Goal: Task Accomplishment & Management: Manage account settings

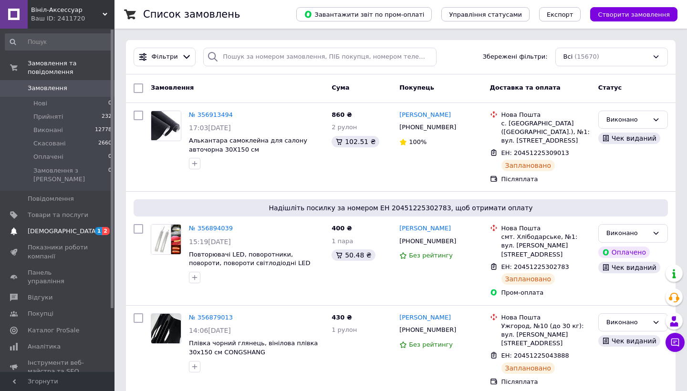
click at [58, 227] on span "[DEMOGRAPHIC_DATA]" at bounding box center [63, 231] width 71 height 9
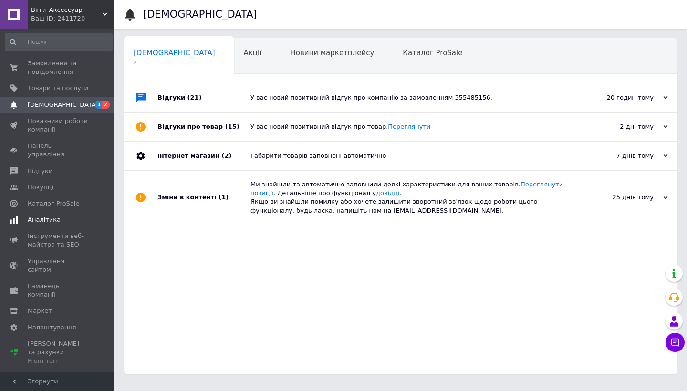
click at [43, 214] on link "Аналітика" at bounding box center [58, 220] width 117 height 16
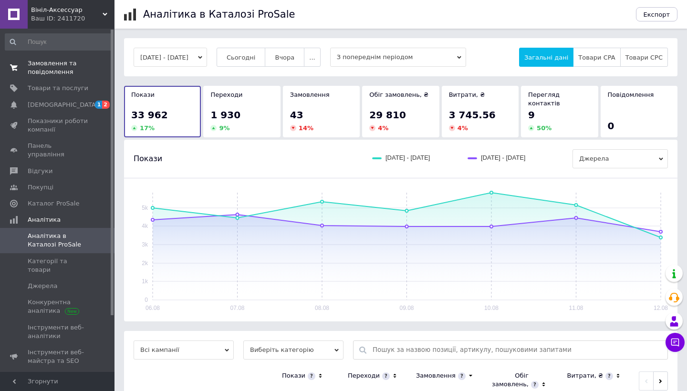
click at [59, 72] on span "Замовлення та повідомлення" at bounding box center [58, 67] width 61 height 17
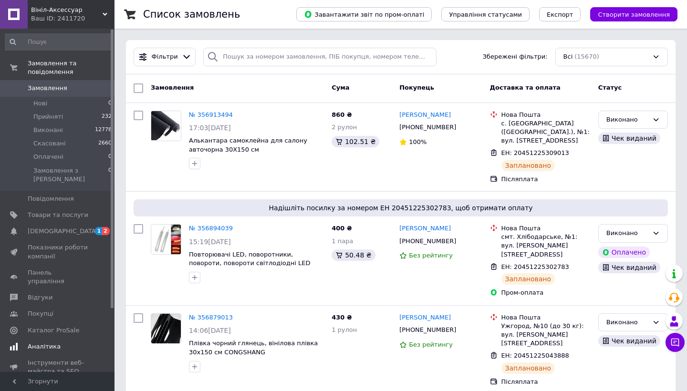
click at [40, 343] on span "Аналітика" at bounding box center [44, 347] width 33 height 9
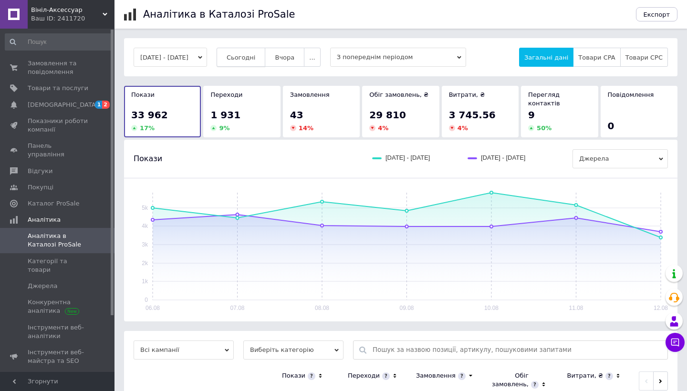
click at [256, 55] on span "Сьогодні" at bounding box center [241, 57] width 29 height 7
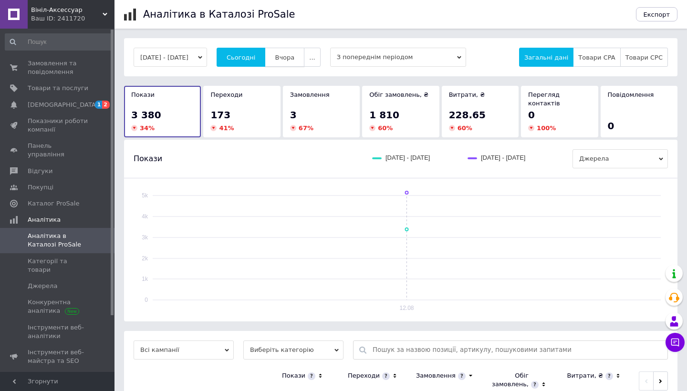
click at [295, 61] on span "Вчора" at bounding box center [285, 57] width 20 height 7
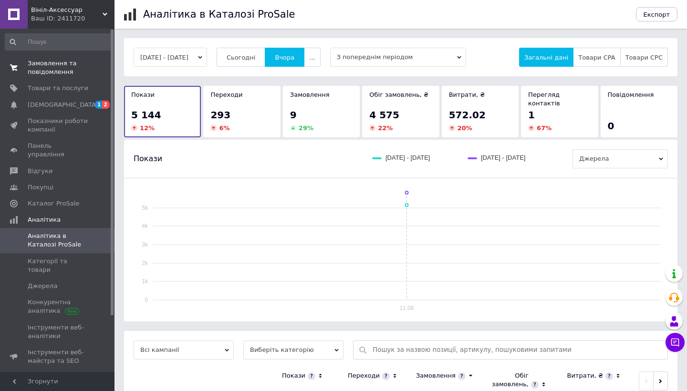
click at [58, 64] on span "Замовлення та повідомлення" at bounding box center [58, 67] width 61 height 17
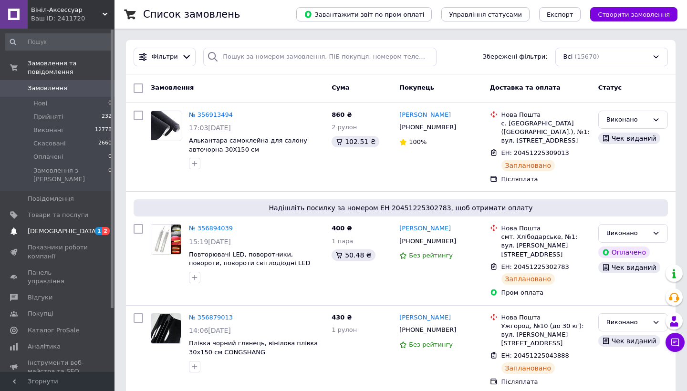
click at [53, 227] on span "[DEMOGRAPHIC_DATA]" at bounding box center [63, 231] width 71 height 9
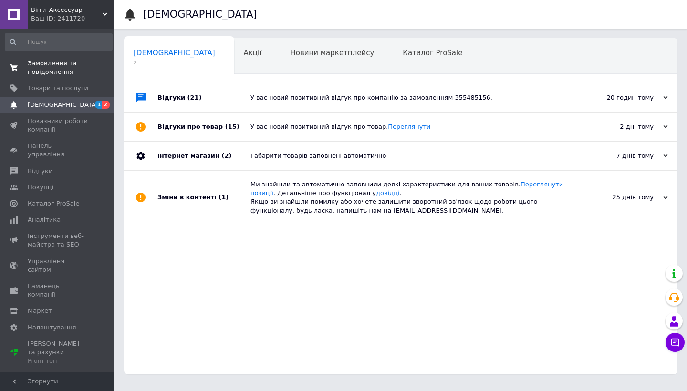
click at [59, 74] on span "Замовлення та повідомлення" at bounding box center [58, 67] width 61 height 17
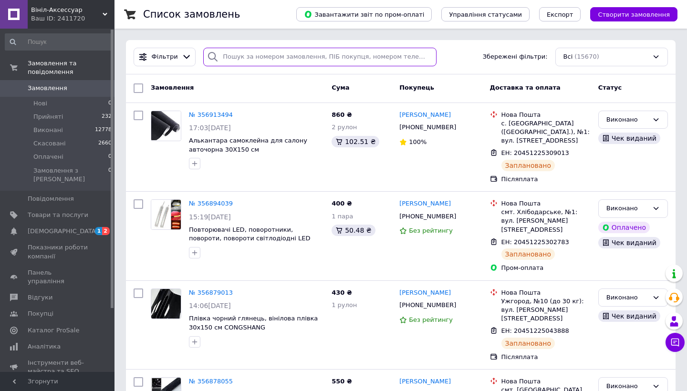
click at [349, 58] on input "search" at bounding box center [319, 57] width 233 height 19
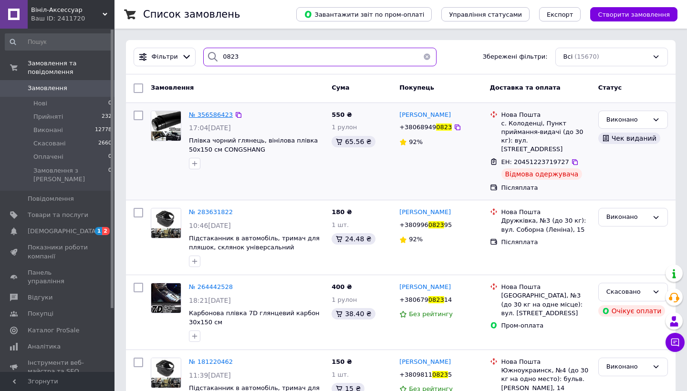
type input "0823"
click at [220, 118] on span "№ 356586423" at bounding box center [211, 114] width 44 height 7
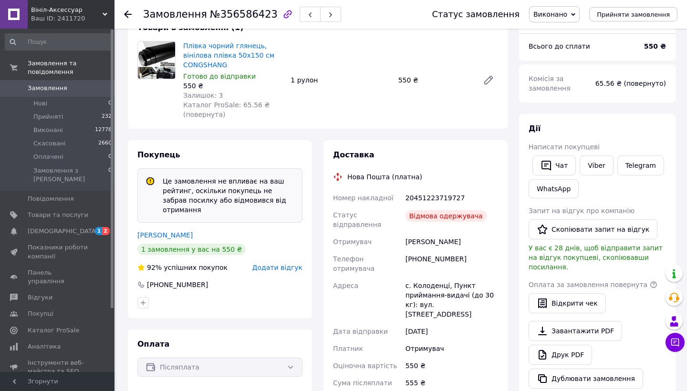
scroll to position [92, 0]
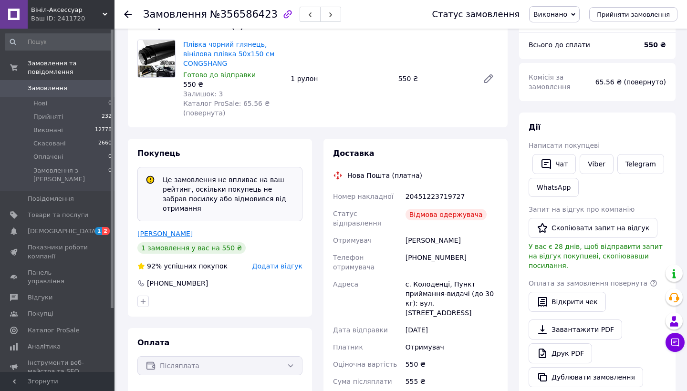
click at [183, 230] on link "[PERSON_NAME]" at bounding box center [164, 234] width 55 height 8
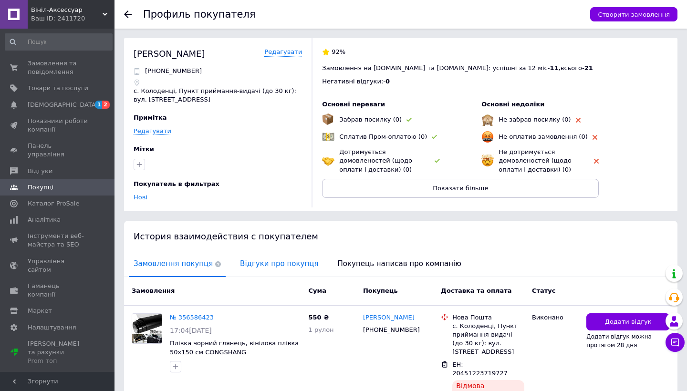
click at [278, 262] on span "Відгуки про покупця" at bounding box center [279, 264] width 88 height 24
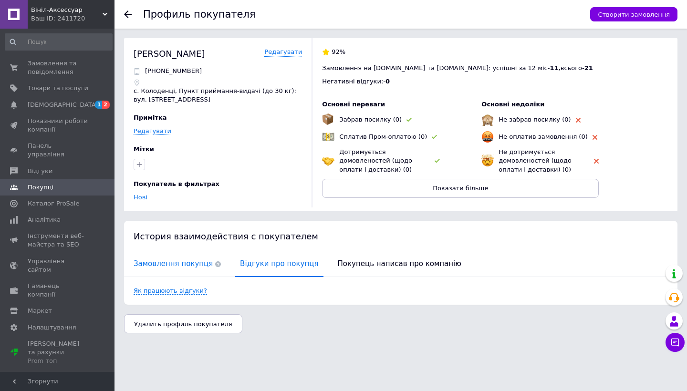
click at [159, 267] on span "Замовлення покупця" at bounding box center [177, 264] width 97 height 24
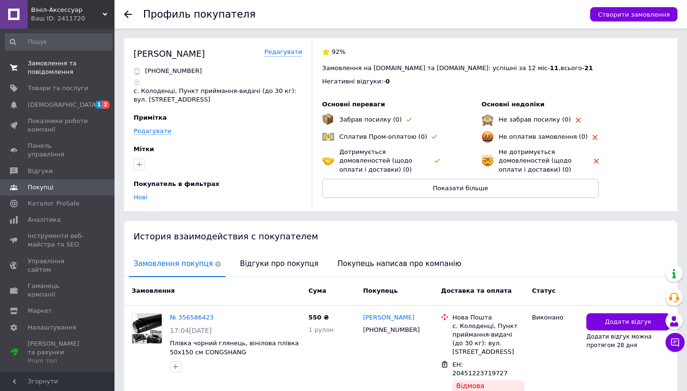
click at [62, 61] on span "Замовлення та повідомлення" at bounding box center [58, 67] width 61 height 17
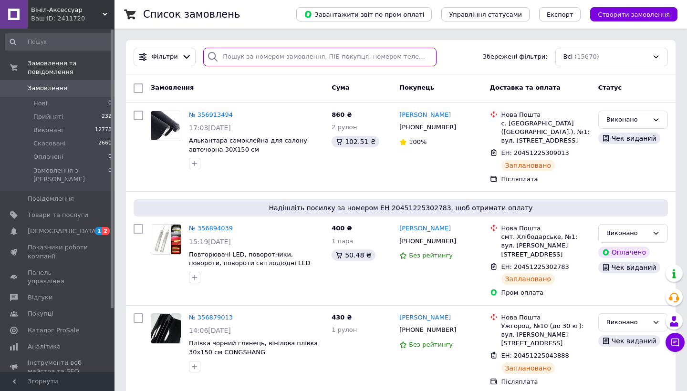
click at [240, 65] on input "search" at bounding box center [319, 57] width 233 height 19
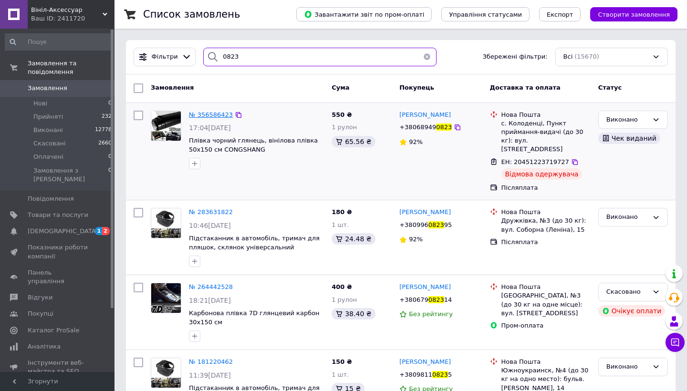
type input "0823"
click at [210, 114] on span "№ 356586423" at bounding box center [211, 114] width 44 height 7
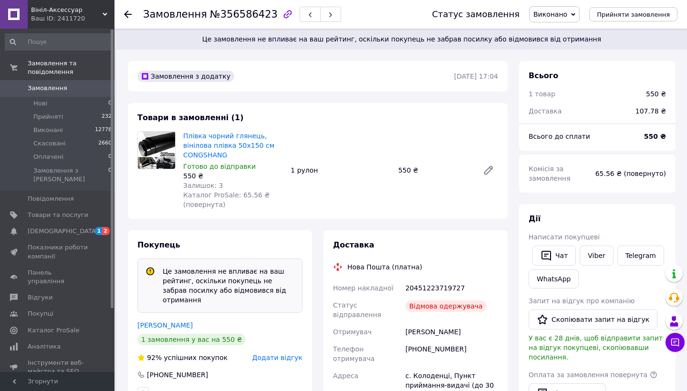
click at [575, 12] on span "Виконано" at bounding box center [554, 14] width 51 height 16
click at [556, 46] on li "Скасовано" at bounding box center [555, 48] width 50 height 14
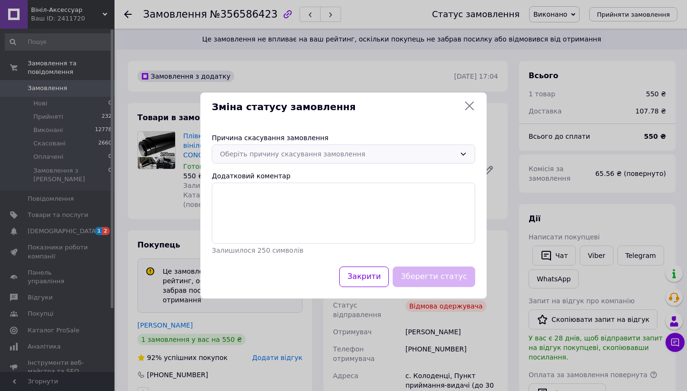
click at [304, 153] on div "Оберіть причину скасування замовлення" at bounding box center [338, 154] width 236 height 11
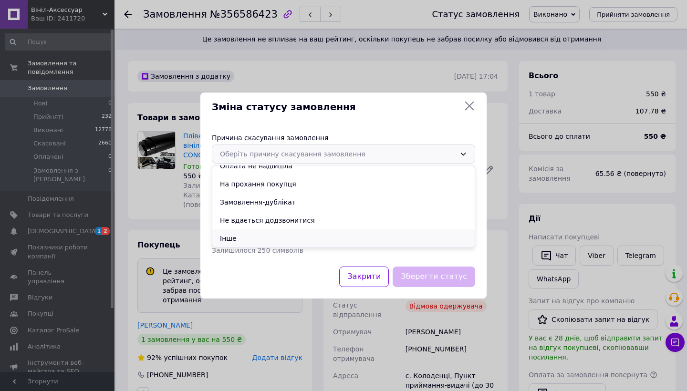
scroll to position [45, 0]
click at [232, 234] on li "Інше" at bounding box center [343, 239] width 263 height 18
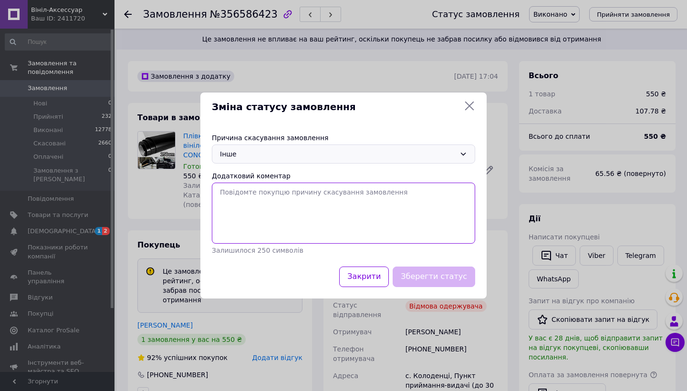
click at [239, 195] on textarea "Додатковий коментар" at bounding box center [344, 213] width 264 height 61
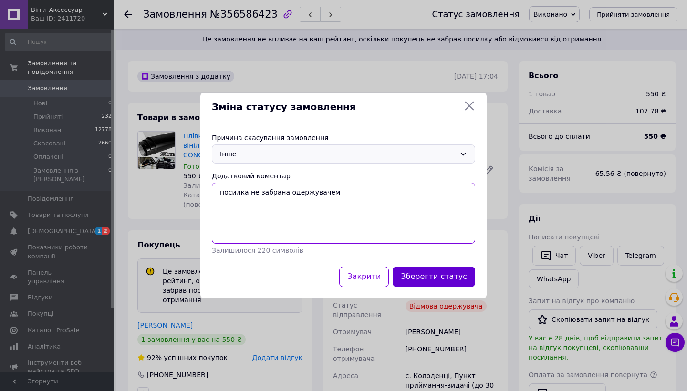
type textarea "посилка не забрана одержувачем"
click at [436, 276] on button "Зберегти статус" at bounding box center [434, 277] width 83 height 21
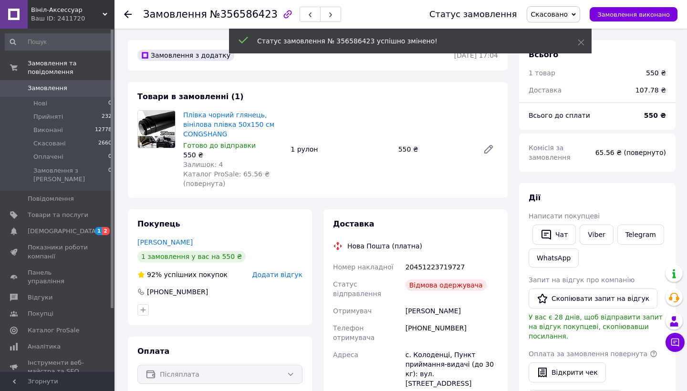
click at [295, 273] on span "Додати відгук" at bounding box center [278, 275] width 50 height 8
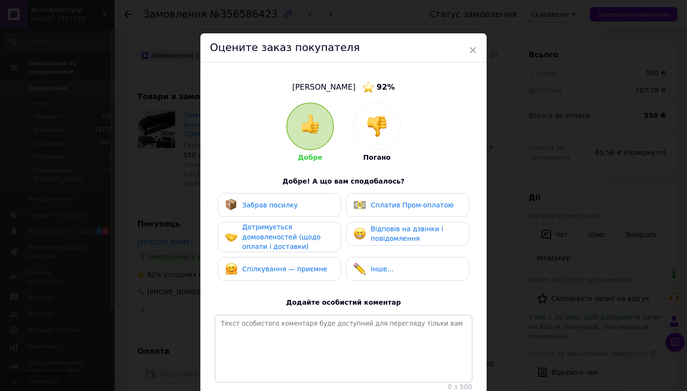
click at [383, 135] on img at bounding box center [377, 126] width 21 height 21
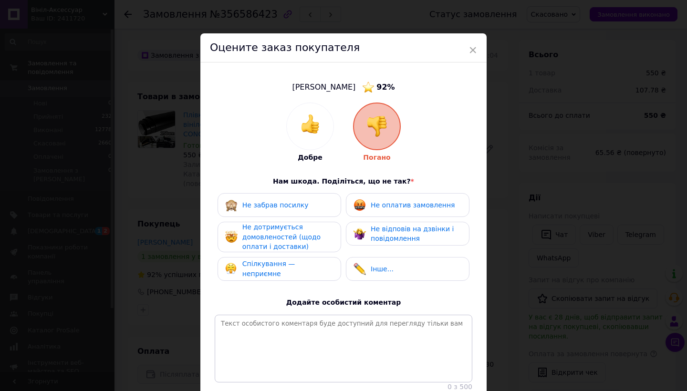
click at [266, 209] on div "Не забрав посилку" at bounding box center [276, 205] width 66 height 10
click at [377, 211] on div "Не оплатив замовлення" at bounding box center [404, 205] width 101 height 12
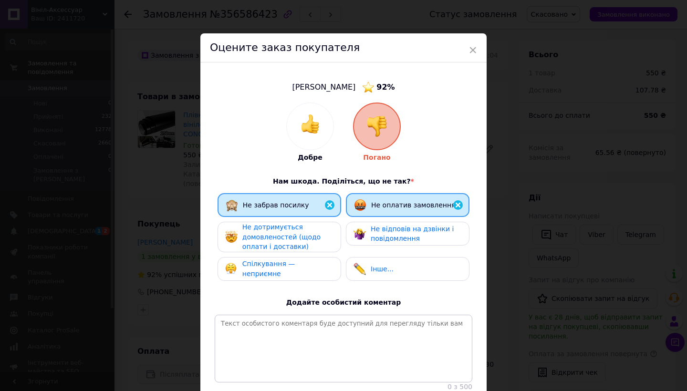
click at [371, 238] on span "Не відповів на дзвінки і повідомлення" at bounding box center [412, 234] width 83 height 18
click at [284, 240] on div "Не дотримується домовленостей (щодо оплати і доставки)" at bounding box center [288, 237] width 91 height 30
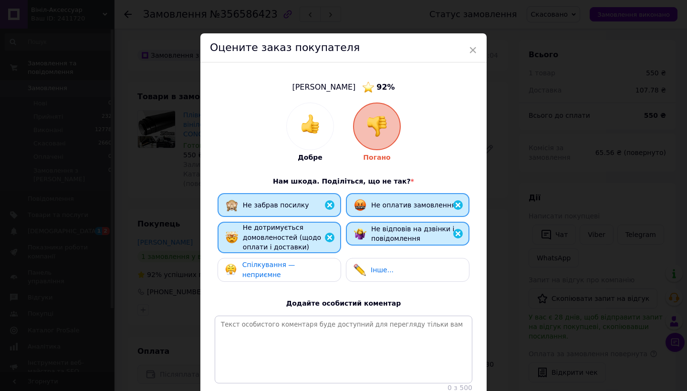
click at [284, 272] on span "Спілкування — неприємне" at bounding box center [269, 270] width 53 height 18
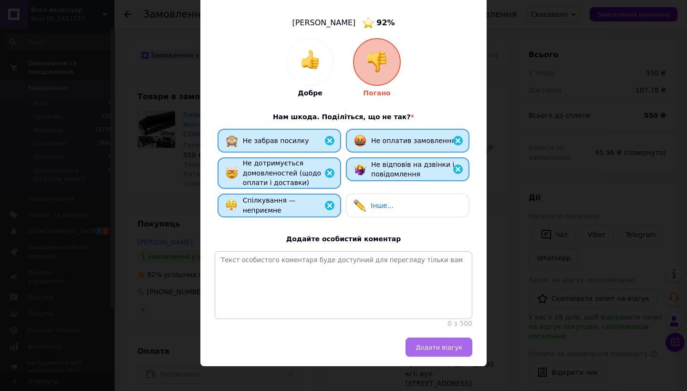
scroll to position [63, 0]
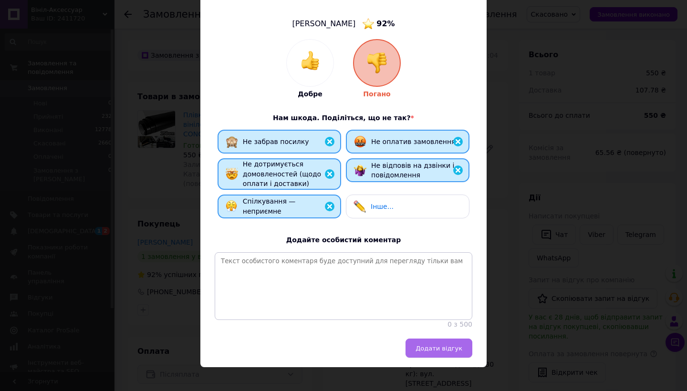
click at [442, 344] on button "Додати відгук" at bounding box center [439, 348] width 67 height 19
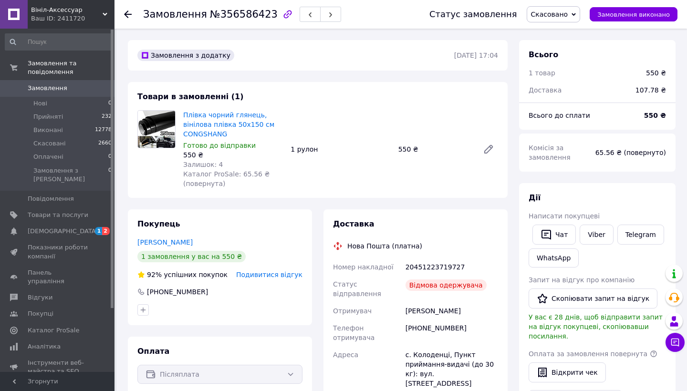
click at [55, 93] on link "Замовлення 0" at bounding box center [58, 88] width 117 height 16
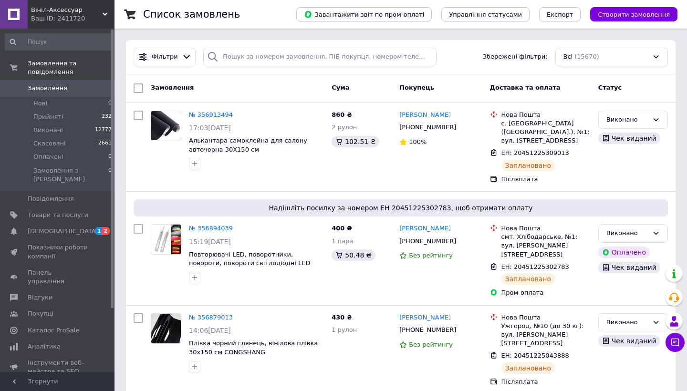
click at [61, 93] on link "Замовлення 0" at bounding box center [58, 88] width 117 height 16
click at [62, 227] on span "[DEMOGRAPHIC_DATA]" at bounding box center [63, 231] width 71 height 9
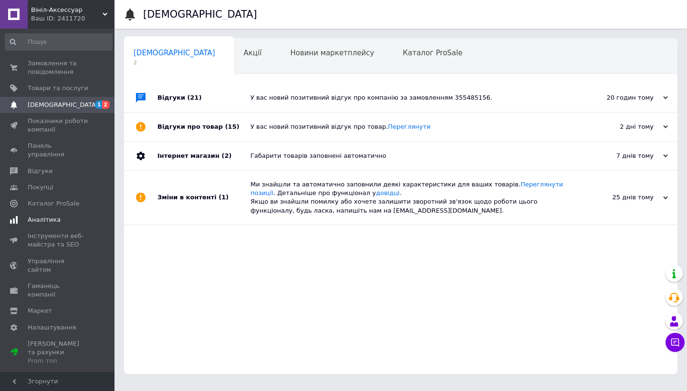
click at [34, 216] on span "Аналітика" at bounding box center [44, 220] width 33 height 9
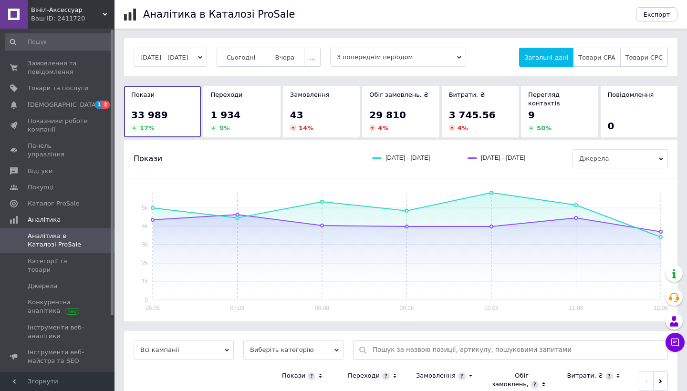
click at [256, 59] on span "Сьогодні" at bounding box center [241, 57] width 29 height 7
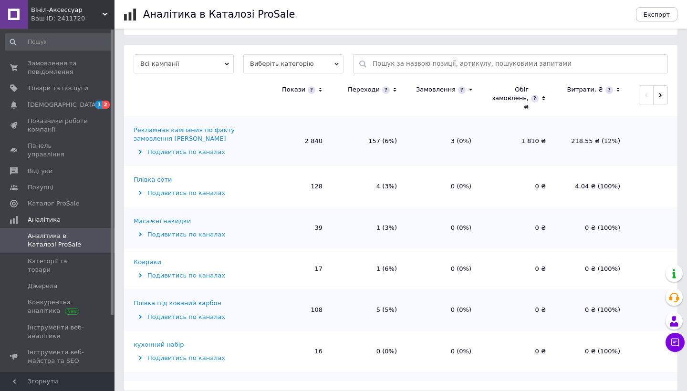
click at [183, 127] on div "Рекламная кампания по факту замовлення [PERSON_NAME]" at bounding box center [195, 134] width 122 height 17
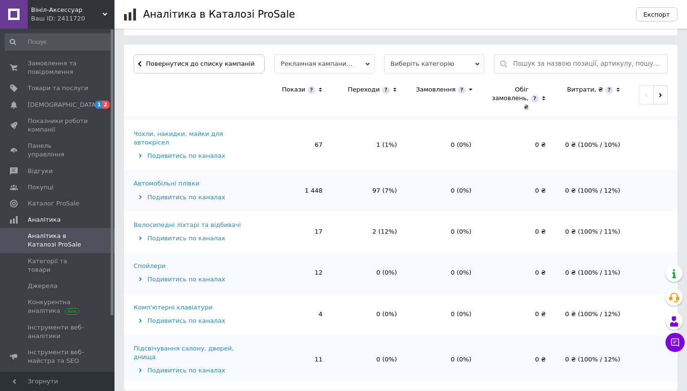
scroll to position [318, 0]
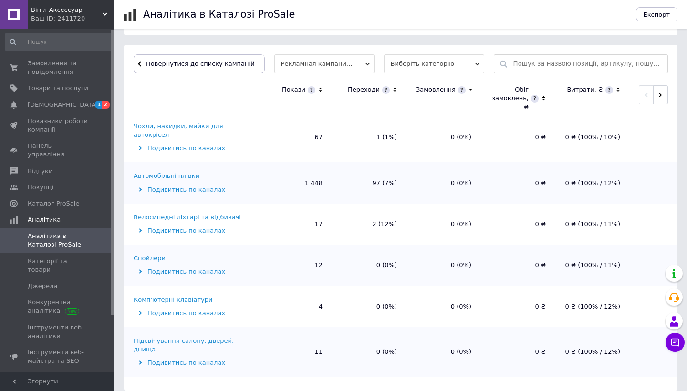
click at [176, 172] on div "Автомобільні плівки" at bounding box center [167, 176] width 66 height 9
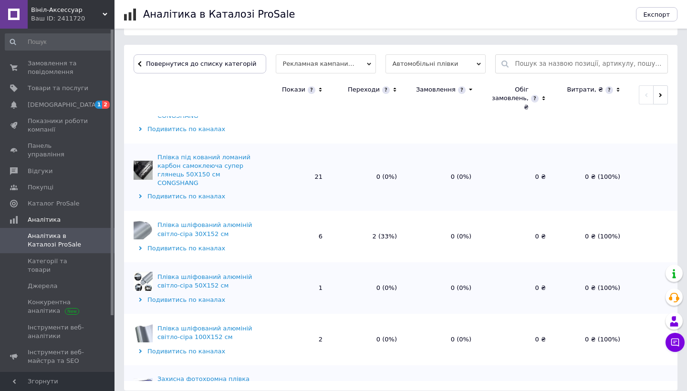
scroll to position [486, 0]
